Goal: Task Accomplishment & Management: Use online tool/utility

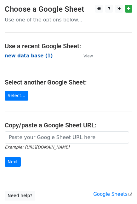
click at [25, 56] on strong "new data base (1)" at bounding box center [29, 56] width 48 height 6
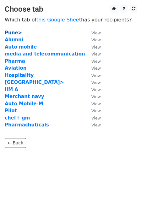
click at [14, 34] on strong "Pune>" at bounding box center [13, 33] width 17 height 6
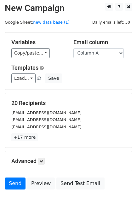
scroll to position [40, 0]
